Goal: Find specific page/section: Find specific page/section

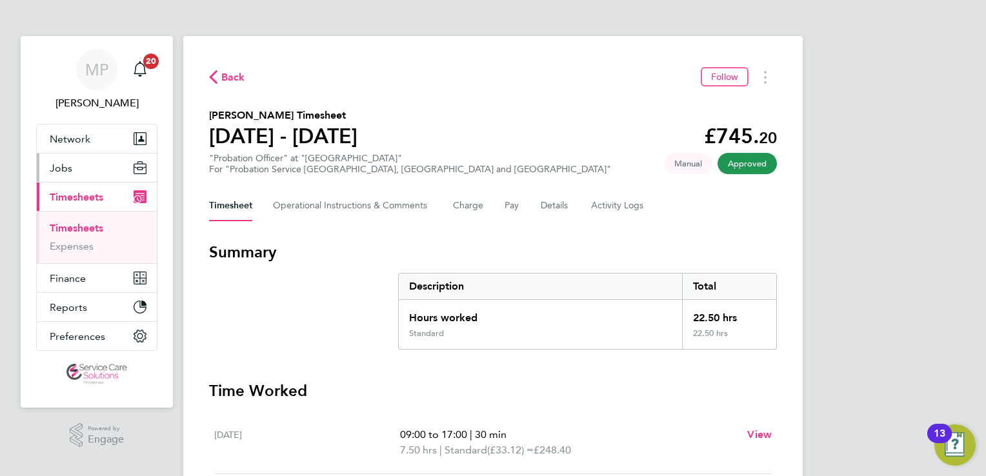
click at [59, 168] on span "Jobs" at bounding box center [61, 168] width 23 height 12
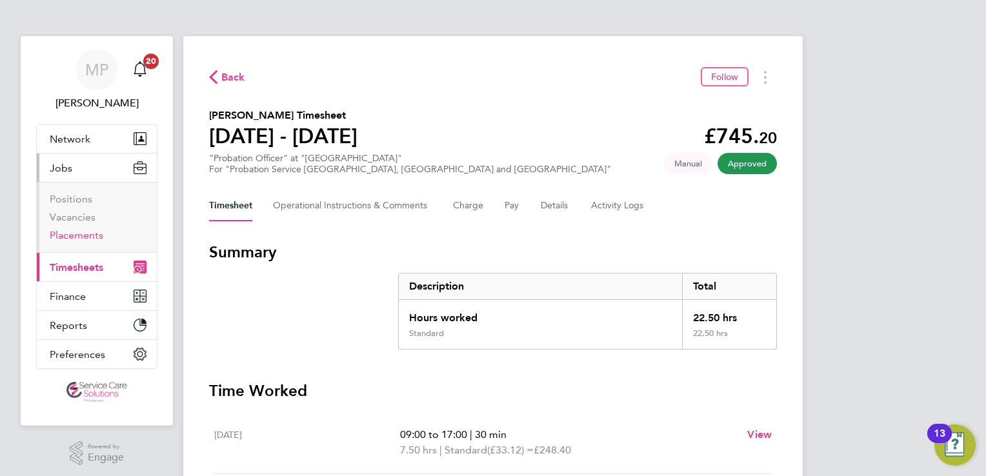
click at [85, 233] on link "Placements" at bounding box center [77, 235] width 54 height 12
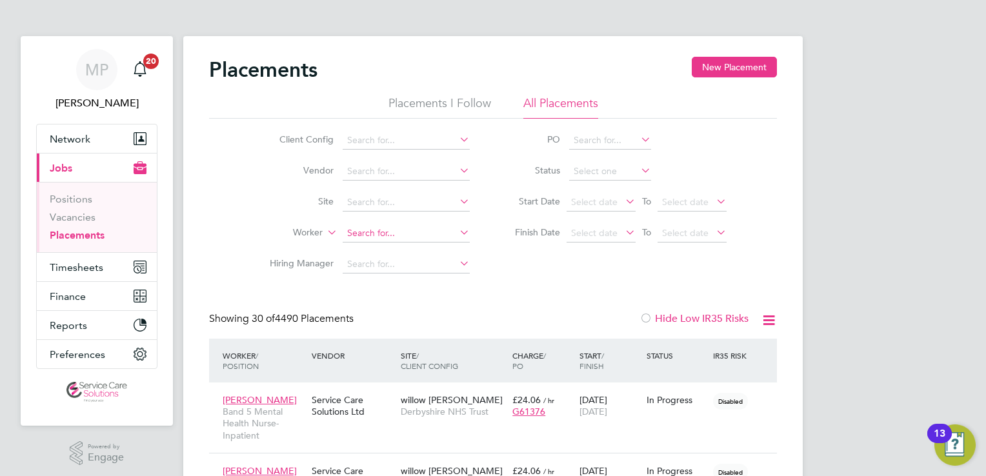
click at [353, 237] on input at bounding box center [405, 233] width 127 height 18
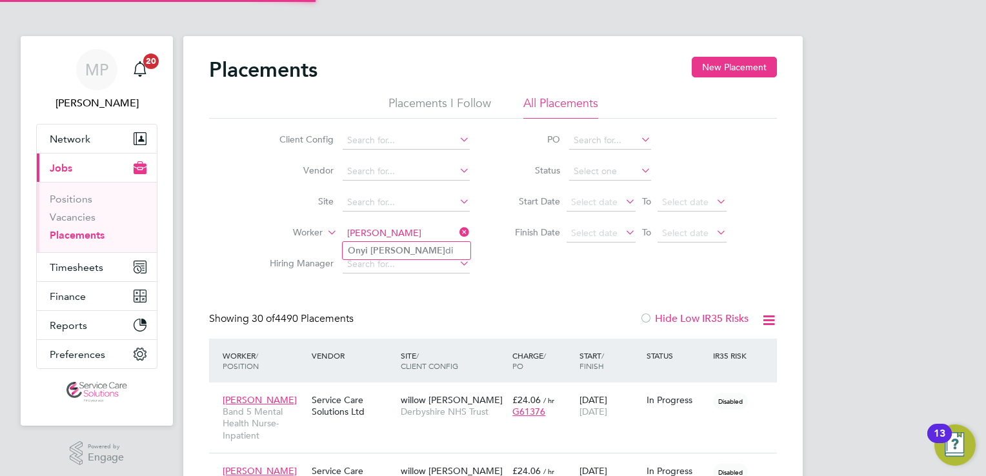
type input "[PERSON_NAME]"
click at [376, 279] on li "Hiring Manager" at bounding box center [364, 264] width 243 height 31
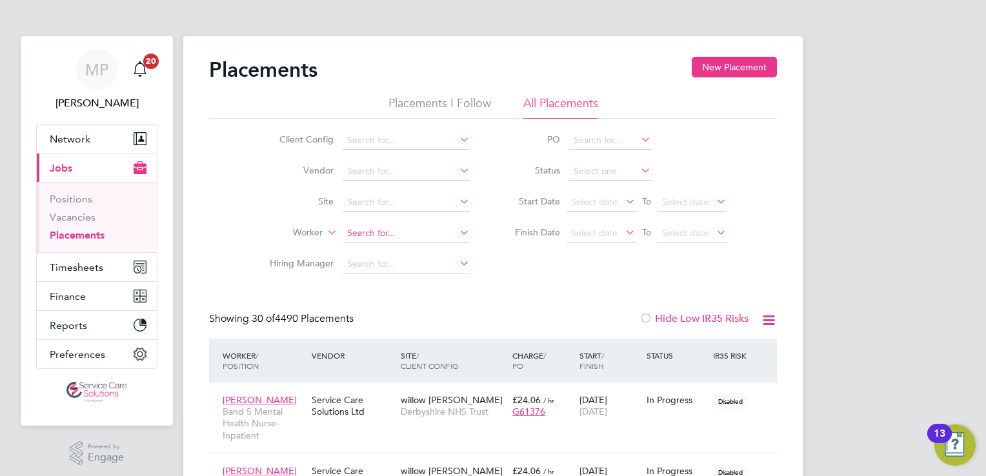
click at [402, 236] on input at bounding box center [405, 233] width 127 height 18
click at [393, 270] on li "[PERSON_NAME]" at bounding box center [406, 268] width 128 height 17
type input "[PERSON_NAME]"
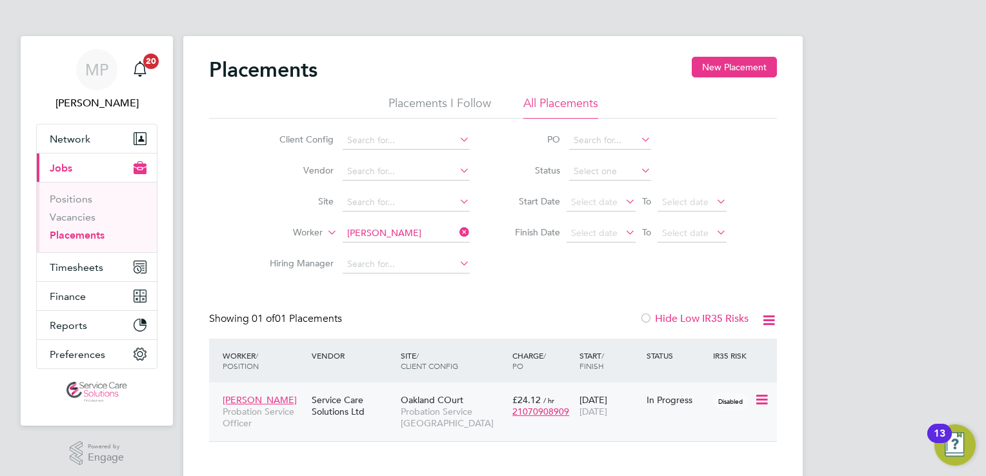
click at [434, 409] on span "Probation Service [GEOGRAPHIC_DATA]" at bounding box center [453, 417] width 105 height 23
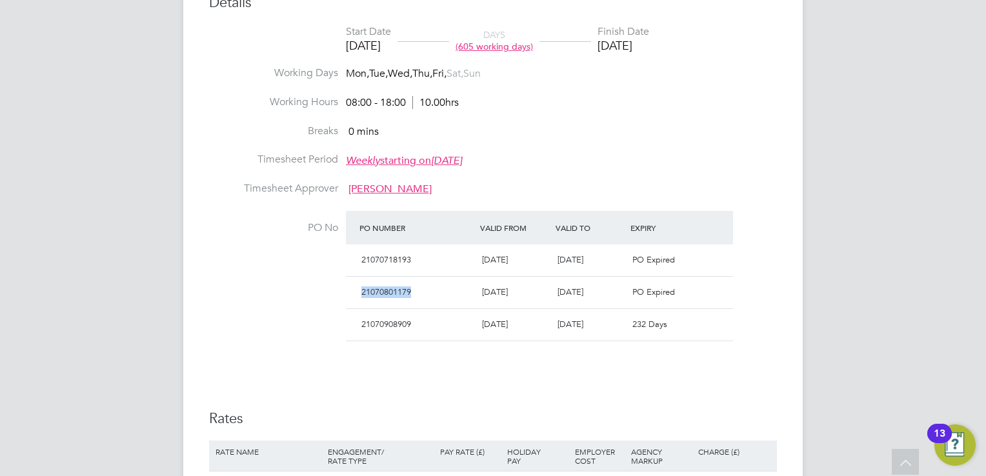
drag, startPoint x: 416, startPoint y: 293, endPoint x: 315, endPoint y: 304, distance: 101.9
click at [315, 304] on li "PO No PO Number Valid From Valid To Expiry 21070718193 26 Jun 2023 31 Mar 2024 …" at bounding box center [493, 284] width 568 height 146
click at [702, 297] on div "PO Expired" at bounding box center [664, 292] width 75 height 21
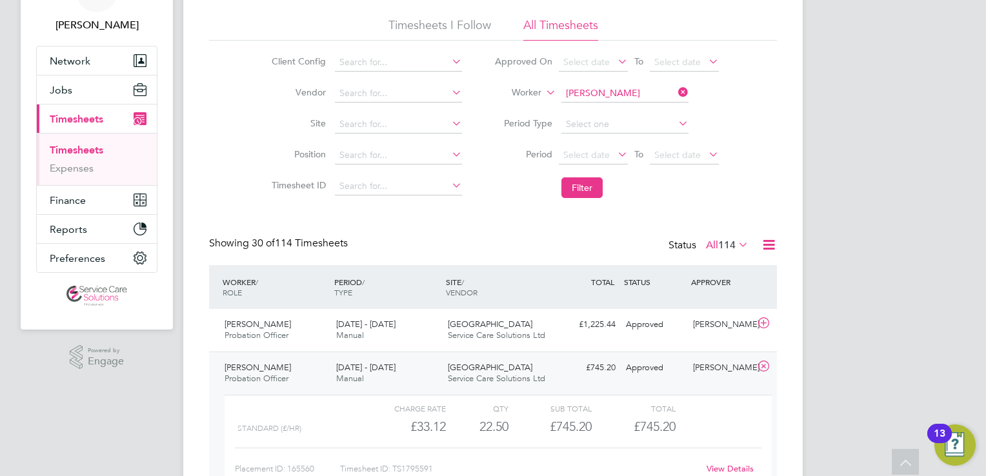
scroll to position [76, 0]
click at [591, 97] on input at bounding box center [624, 95] width 127 height 18
click at [599, 113] on li "Lynne Davies" at bounding box center [640, 112] width 159 height 17
type input "Lynne Davies"
click at [581, 195] on button "Filter" at bounding box center [581, 189] width 41 height 21
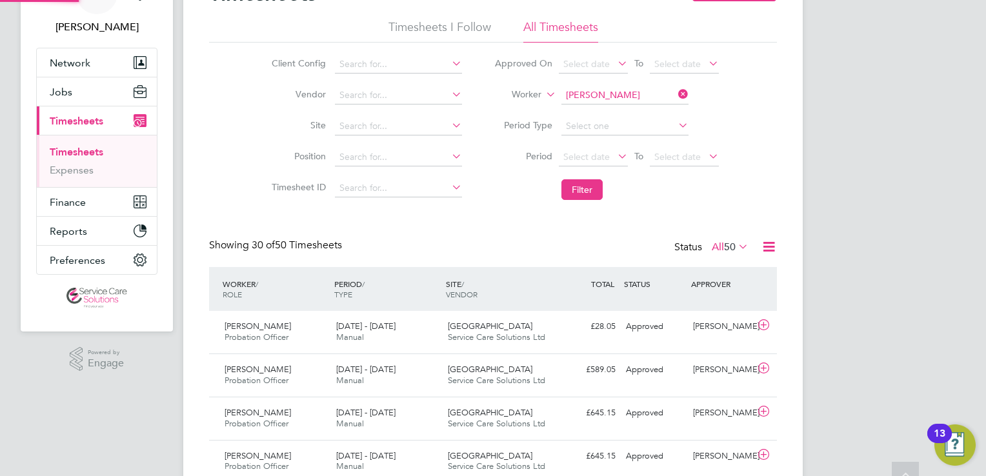
scroll to position [6, 6]
